Goal: Task Accomplishment & Management: Manage account settings

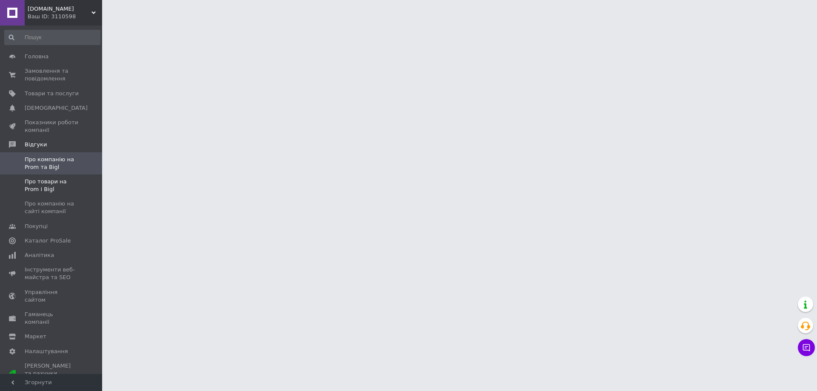
click at [40, 182] on span "Про товари на Prom і Bigl" at bounding box center [52, 185] width 54 height 15
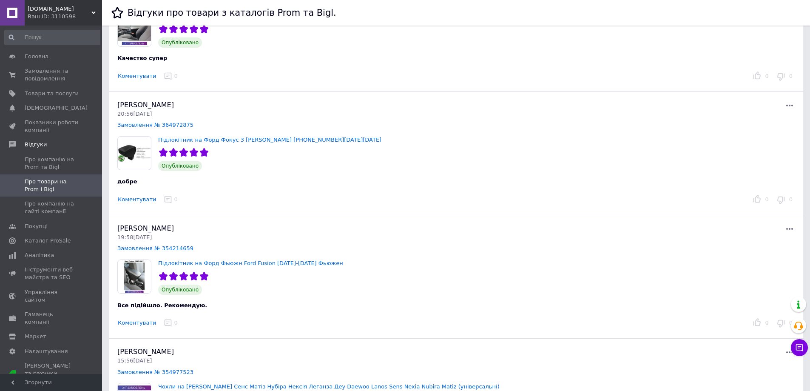
scroll to position [766, 0]
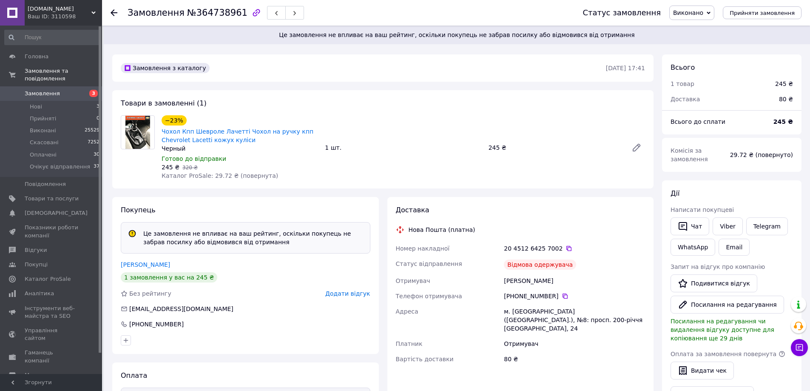
scroll to position [258, 0]
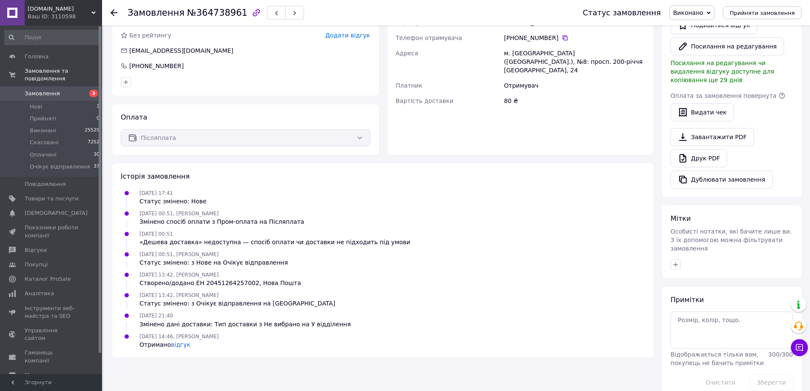
click at [119, 13] on div at bounding box center [119, 13] width 17 height 26
click at [116, 14] on icon at bounding box center [114, 12] width 7 height 7
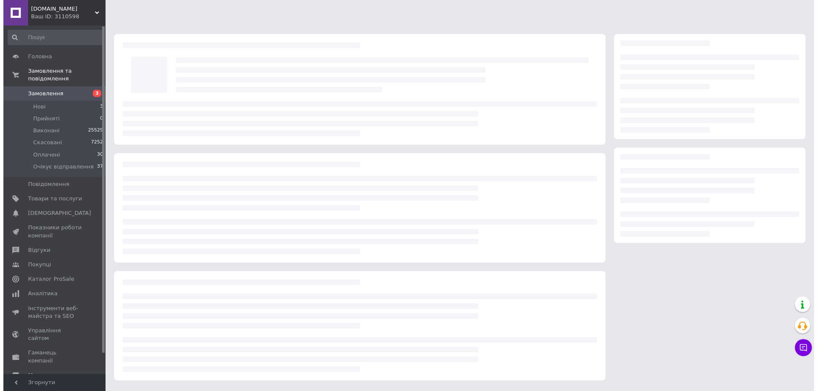
scroll to position [0, 0]
